Goal: Transaction & Acquisition: Purchase product/service

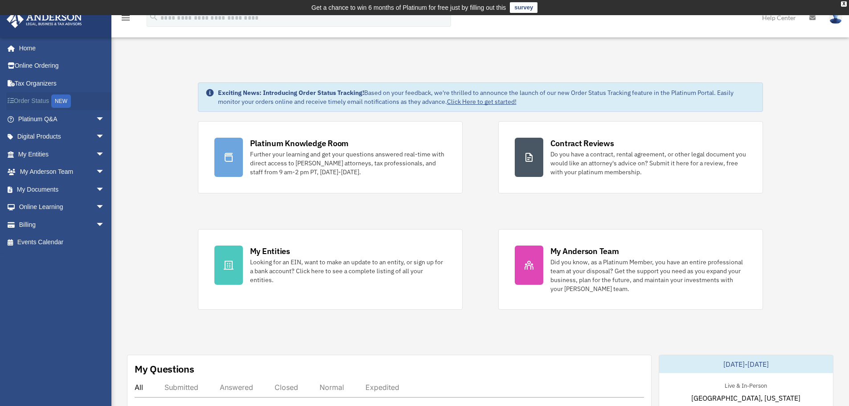
click at [31, 102] on link "Order Status NEW" at bounding box center [62, 101] width 112 height 18
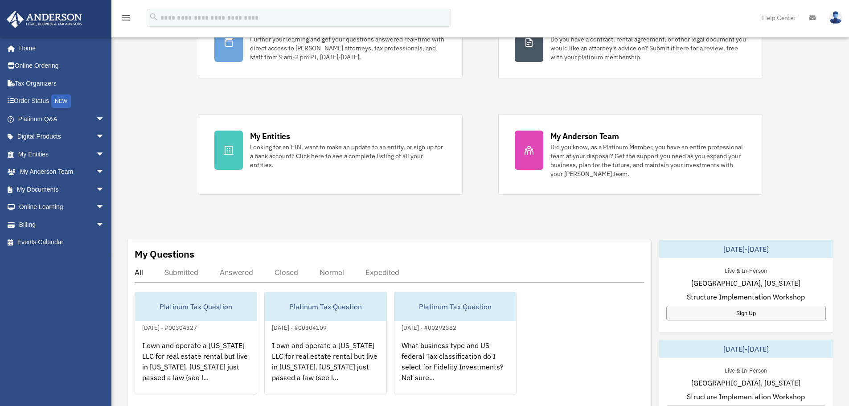
scroll to position [134, 0]
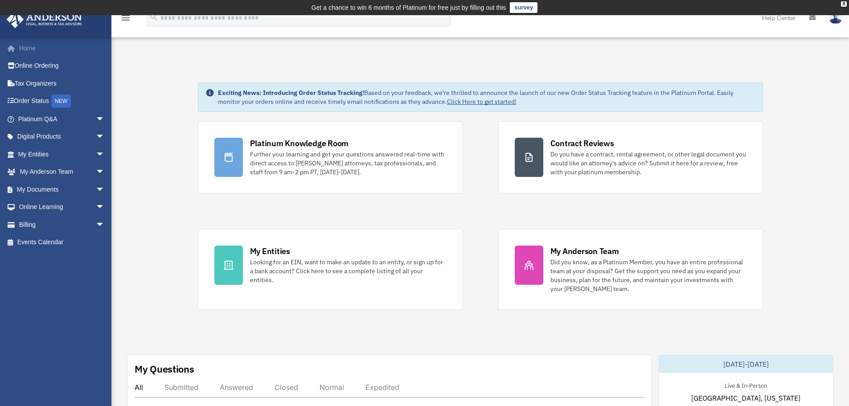
click at [30, 48] on link "Home" at bounding box center [62, 48] width 112 height 18
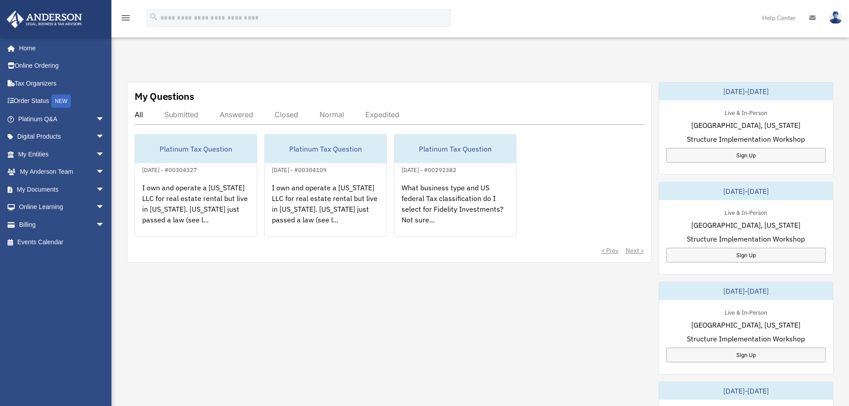
scroll to position [277, 0]
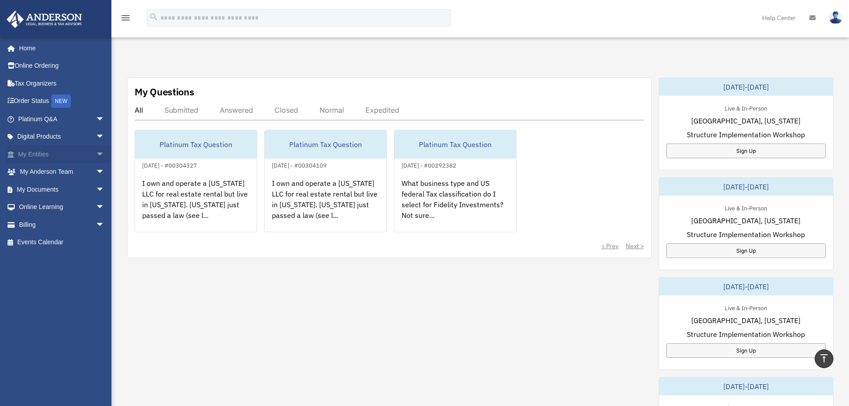
click at [96, 150] on span "arrow_drop_down" at bounding box center [105, 154] width 18 height 18
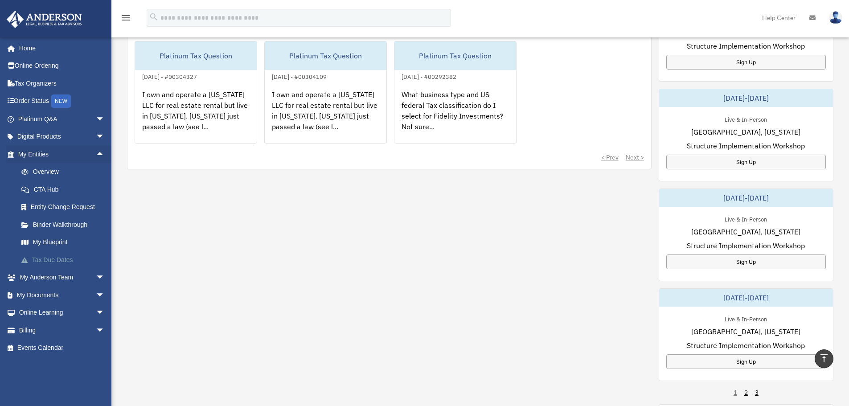
scroll to position [366, 0]
click at [100, 274] on span "arrow_drop_down" at bounding box center [105, 278] width 18 height 18
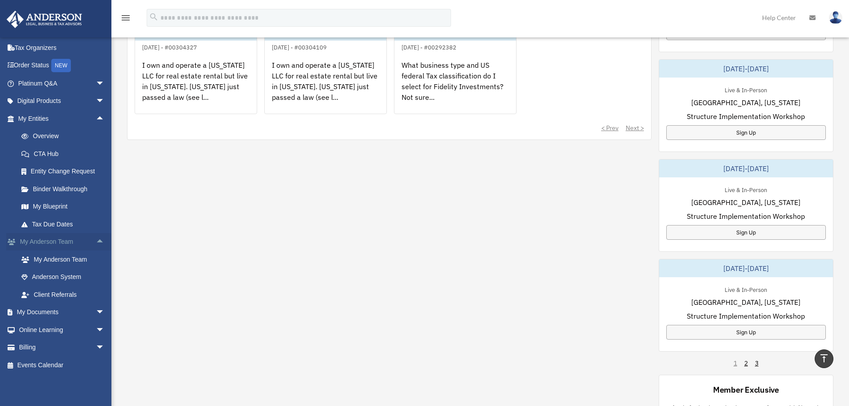
scroll to position [411, 0]
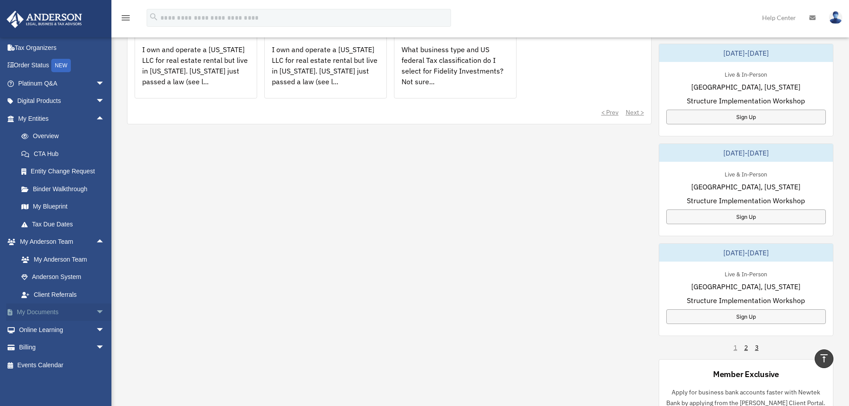
click at [96, 313] on span "arrow_drop_down" at bounding box center [105, 312] width 18 height 18
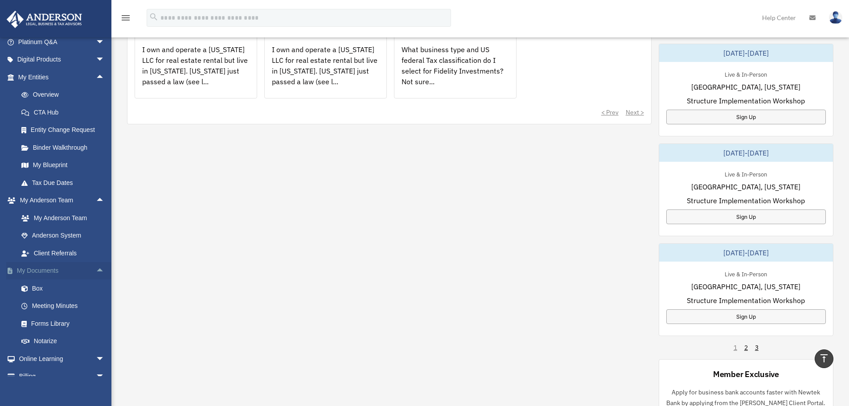
scroll to position [106, 0]
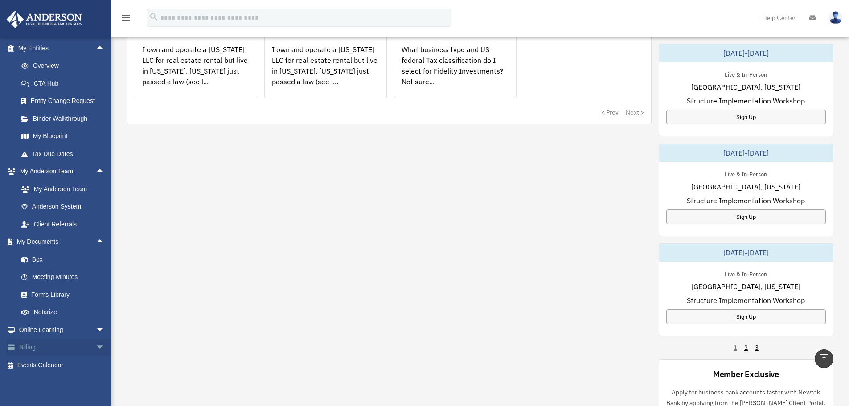
click at [96, 347] on span "arrow_drop_down" at bounding box center [105, 348] width 18 height 18
click at [49, 363] on link "$ Open Invoices" at bounding box center [65, 365] width 106 height 18
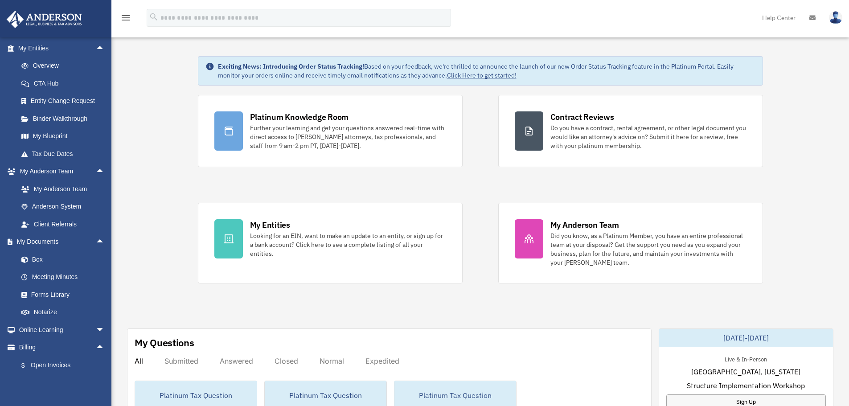
scroll to position [1, 0]
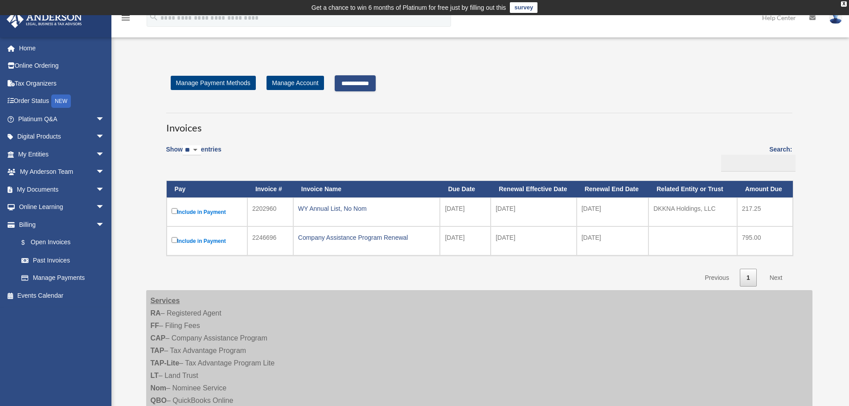
click at [375, 87] on input "**********" at bounding box center [355, 83] width 41 height 16
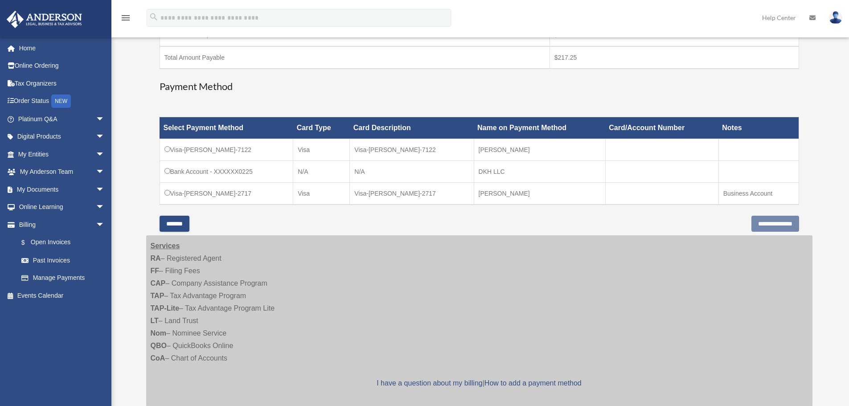
scroll to position [223, 0]
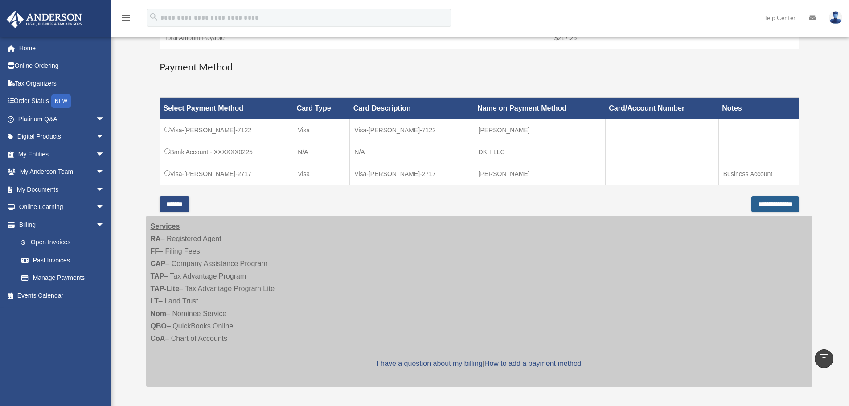
click at [763, 203] on input "**********" at bounding box center [775, 204] width 48 height 16
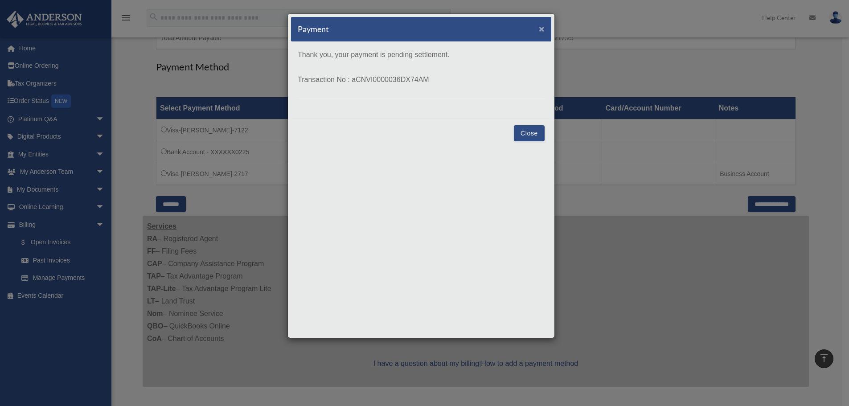
click at [541, 30] on span "×" at bounding box center [542, 29] width 6 height 10
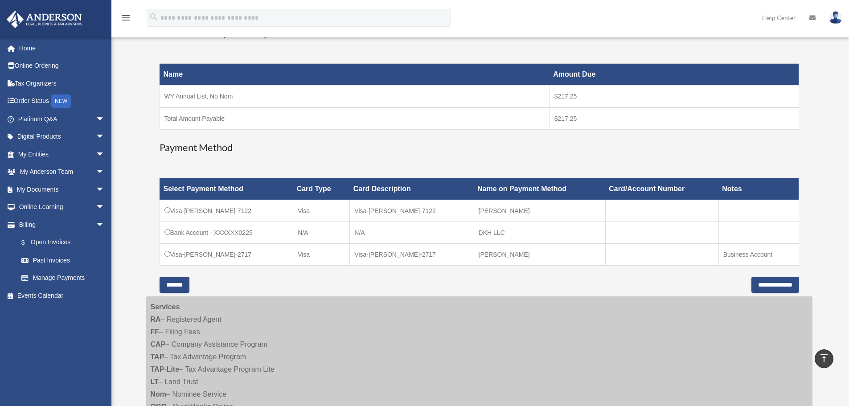
scroll to position [0, 0]
